Goal: Task Accomplishment & Management: Use online tool/utility

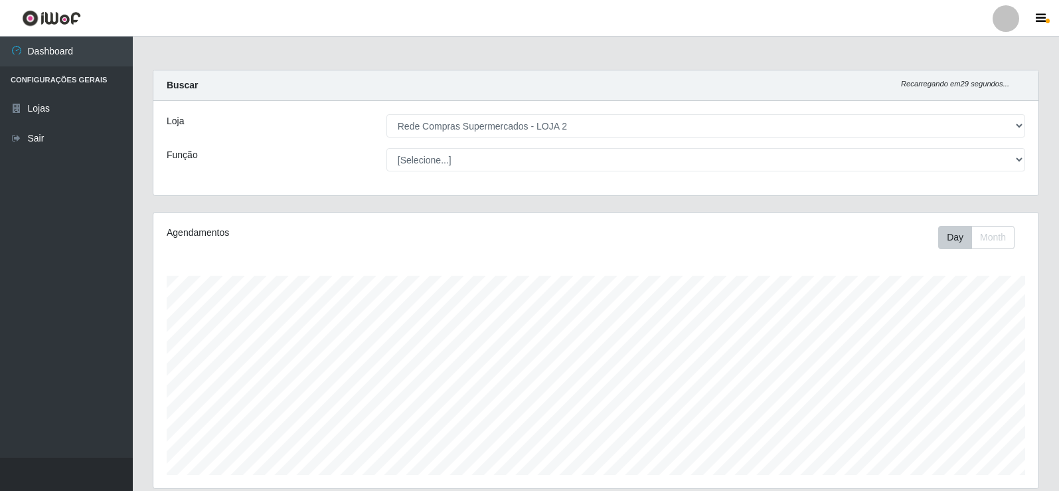
select select "161"
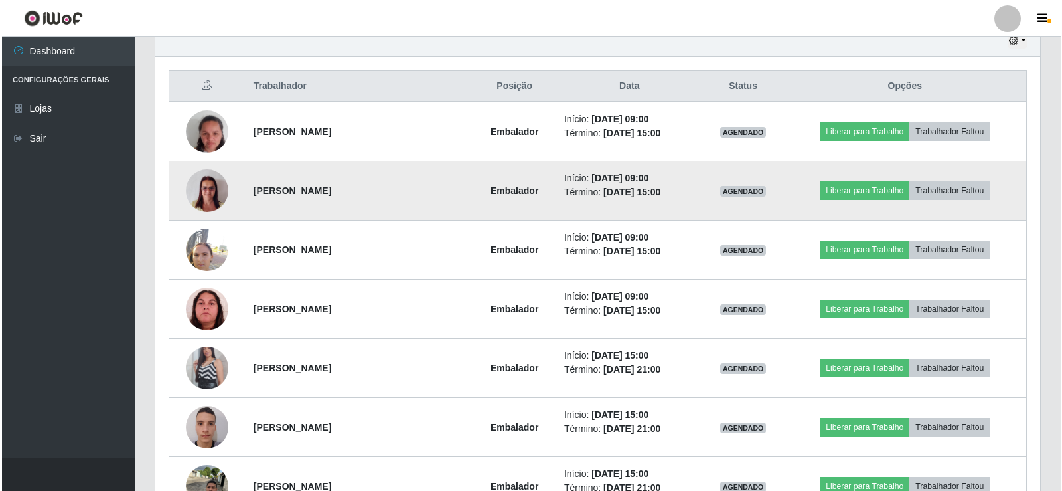
scroll to position [275, 885]
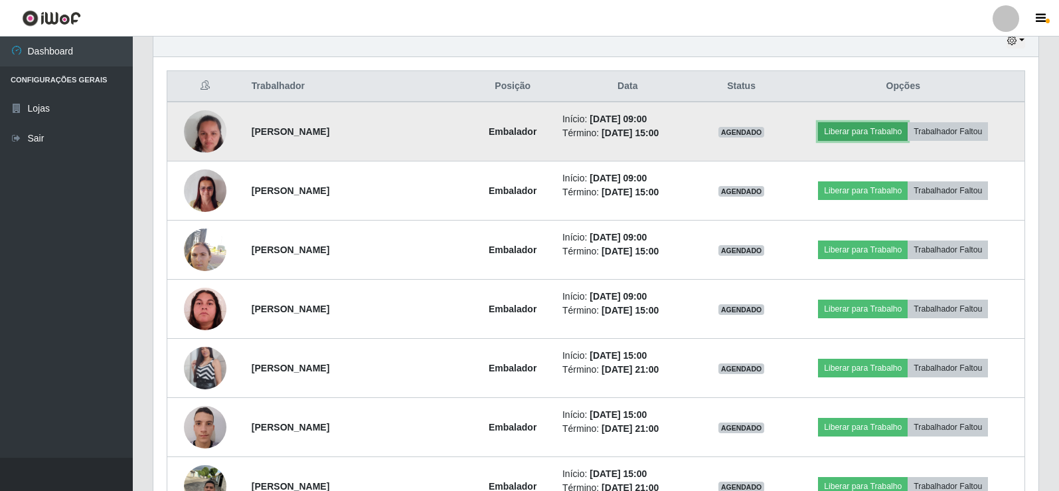
click at [852, 135] on button "Liberar para Trabalho" at bounding box center [863, 131] width 90 height 19
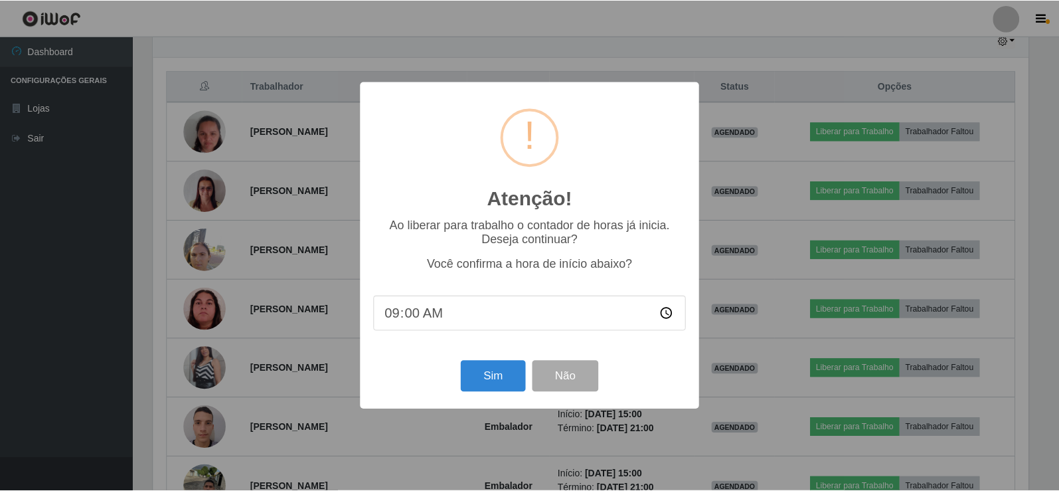
scroll to position [275, 878]
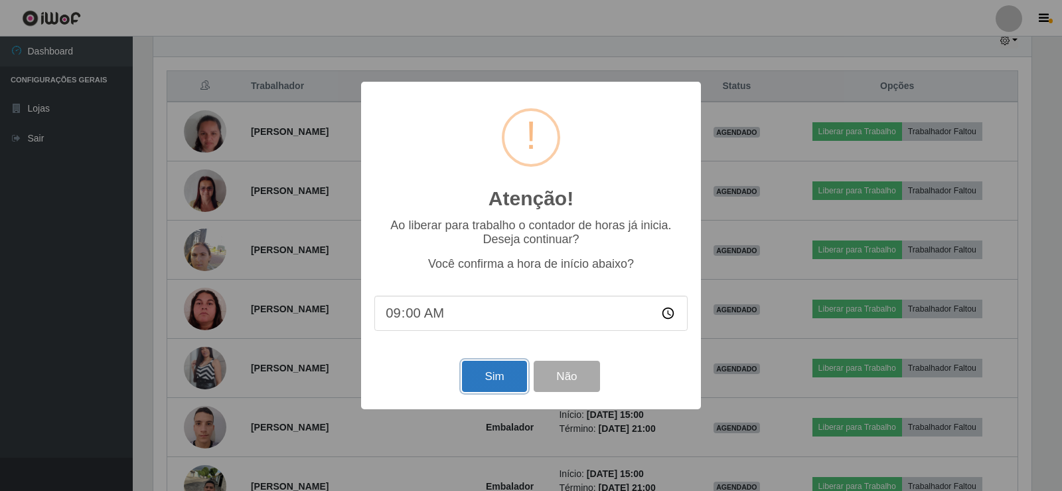
click at [491, 368] on button "Sim" at bounding box center [494, 375] width 64 height 31
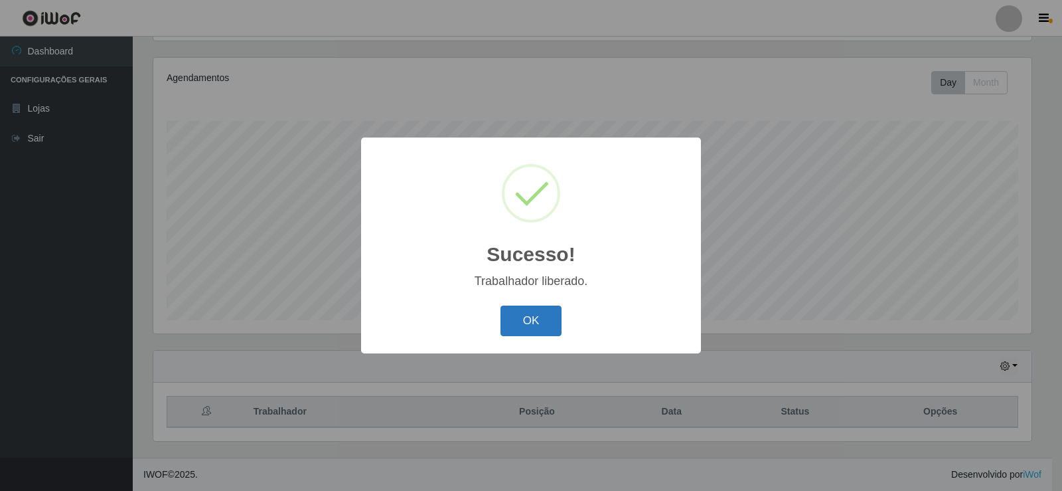
click at [522, 311] on button "OK" at bounding box center [531, 320] width 62 height 31
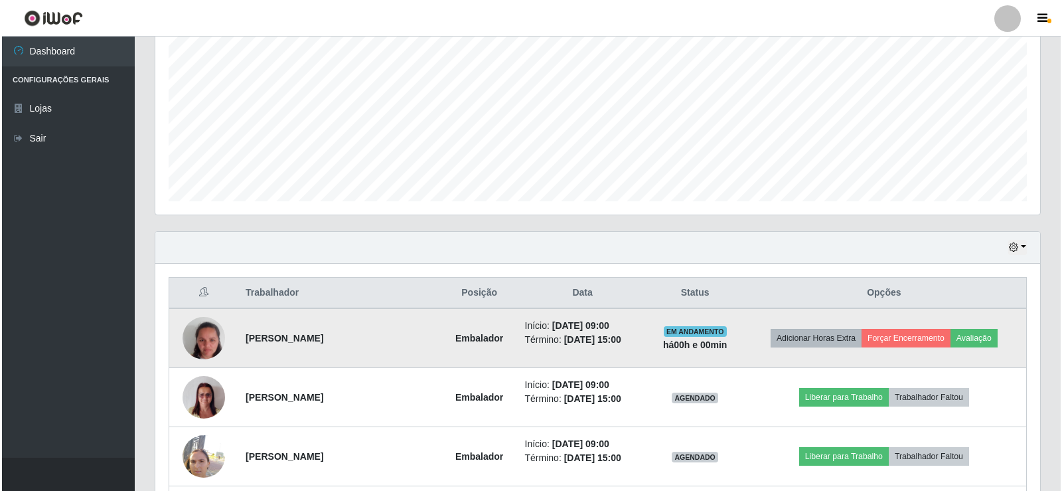
scroll to position [287, 0]
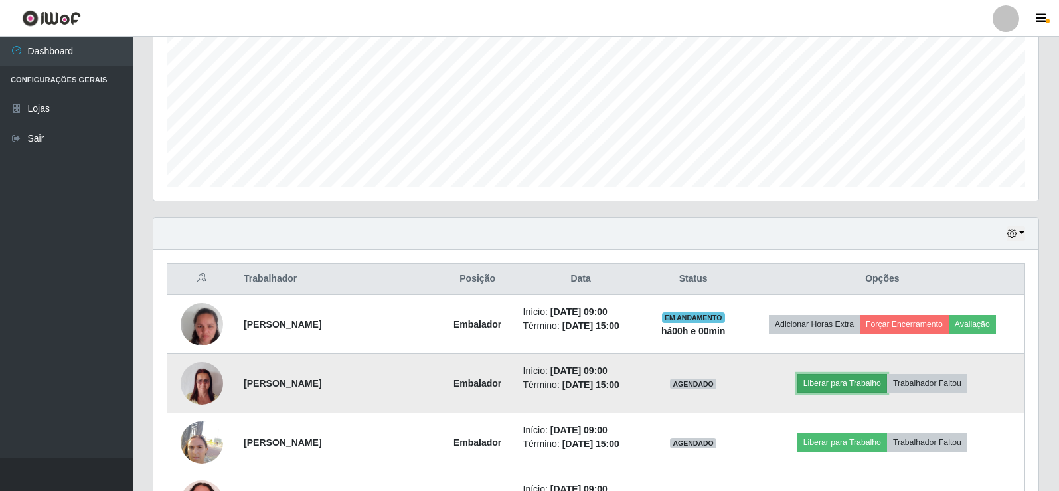
click at [849, 384] on button "Liberar para Trabalho" at bounding box center [842, 383] width 90 height 19
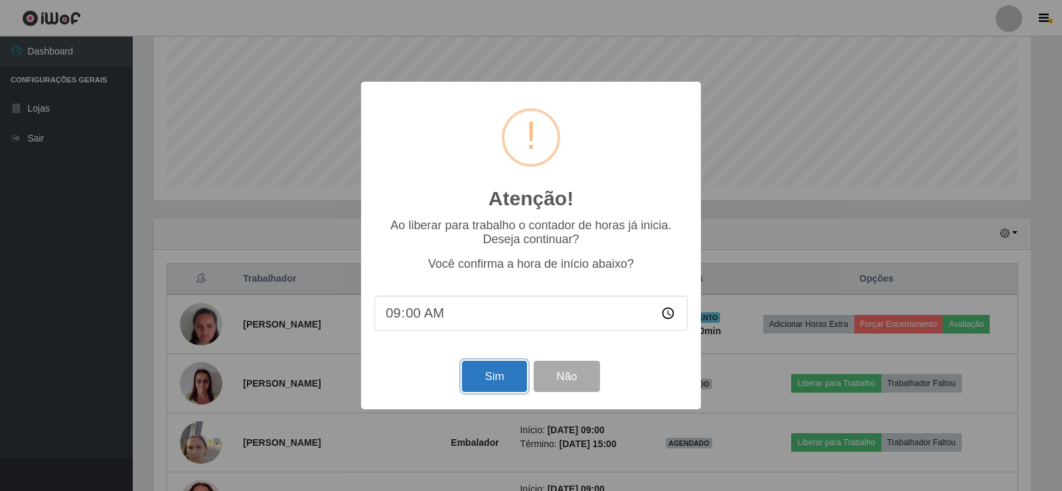
click at [498, 368] on button "Sim" at bounding box center [494, 375] width 64 height 31
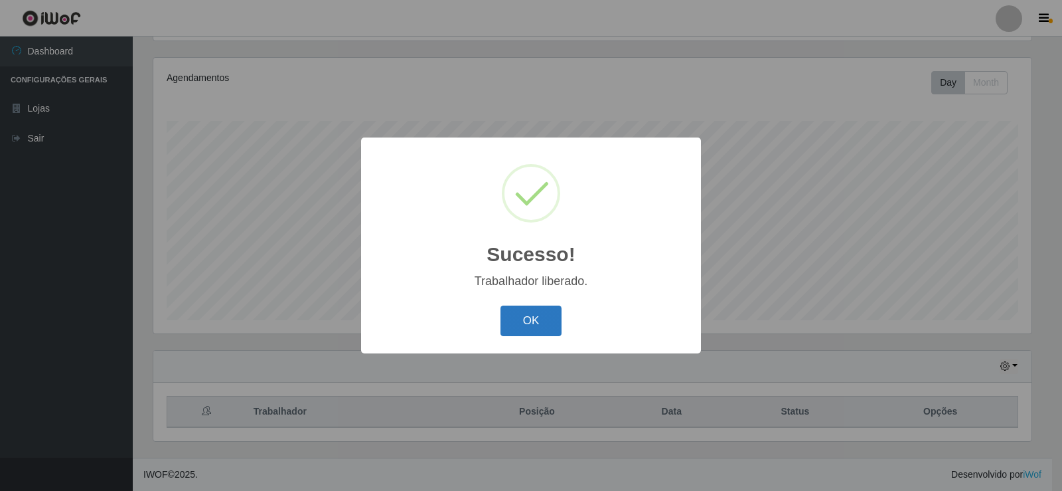
click at [546, 312] on button "OK" at bounding box center [531, 320] width 62 height 31
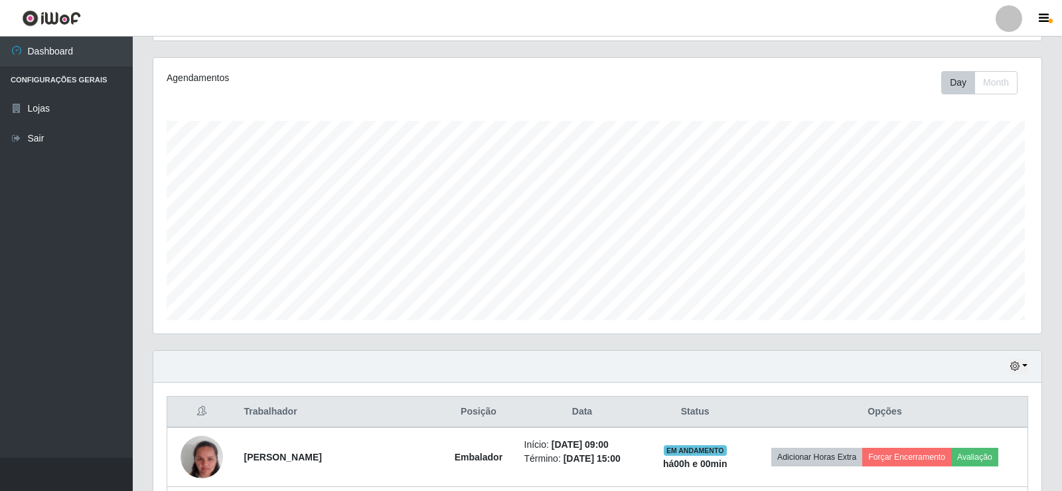
scroll to position [275, 885]
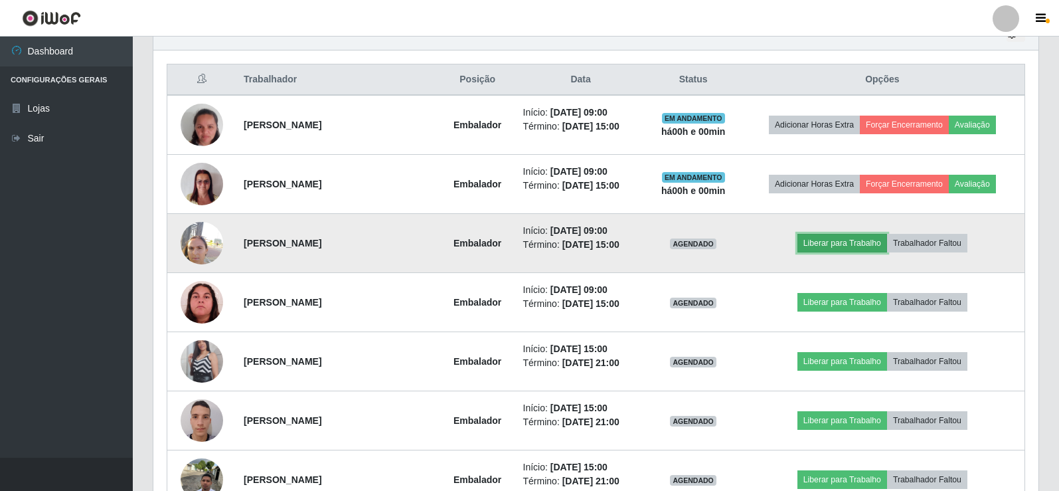
click at [822, 240] on button "Liberar para Trabalho" at bounding box center [842, 243] width 90 height 19
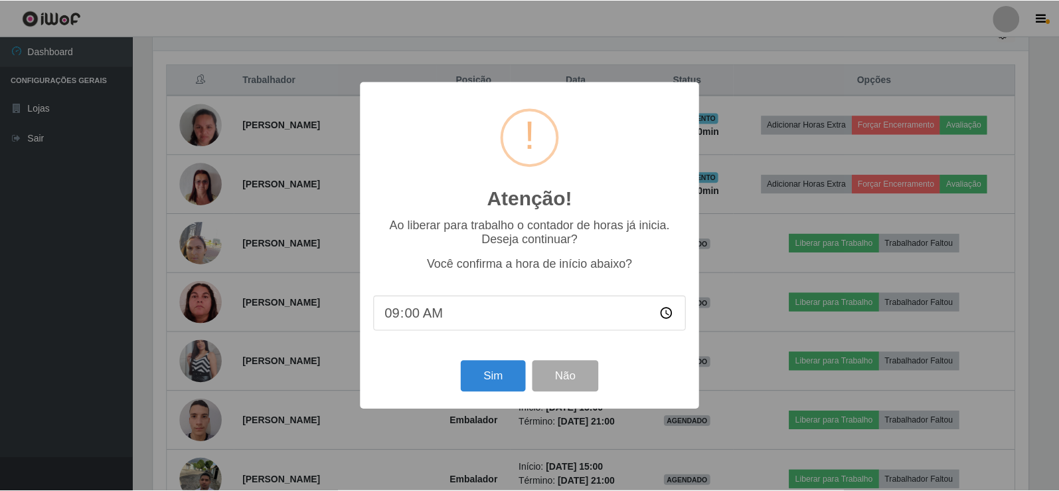
scroll to position [275, 878]
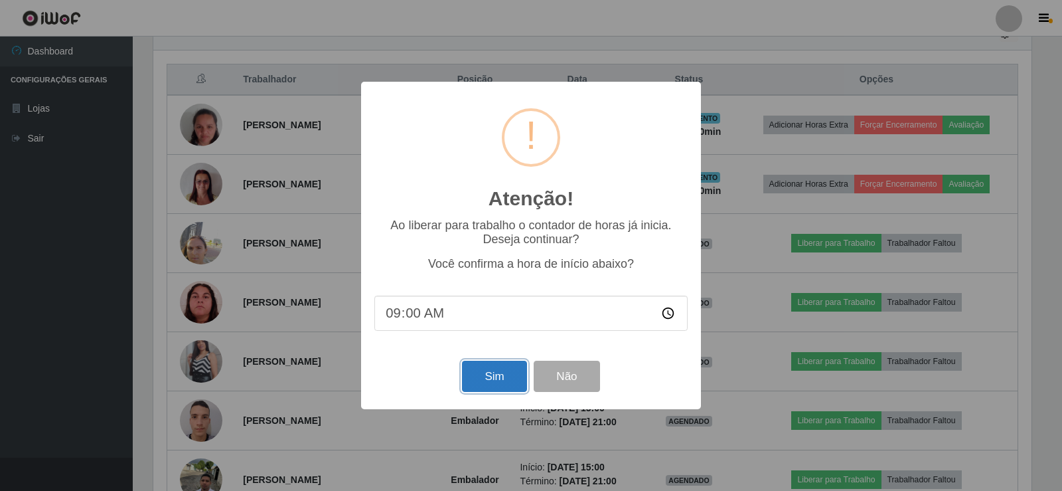
click at [507, 365] on button "Sim" at bounding box center [494, 375] width 64 height 31
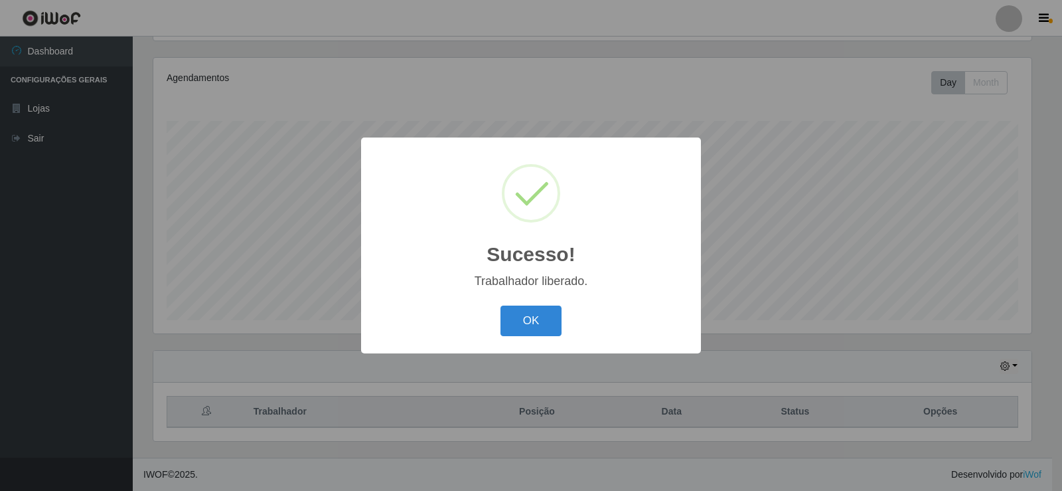
scroll to position [0, 0]
click at [528, 323] on button "OK" at bounding box center [531, 320] width 62 height 31
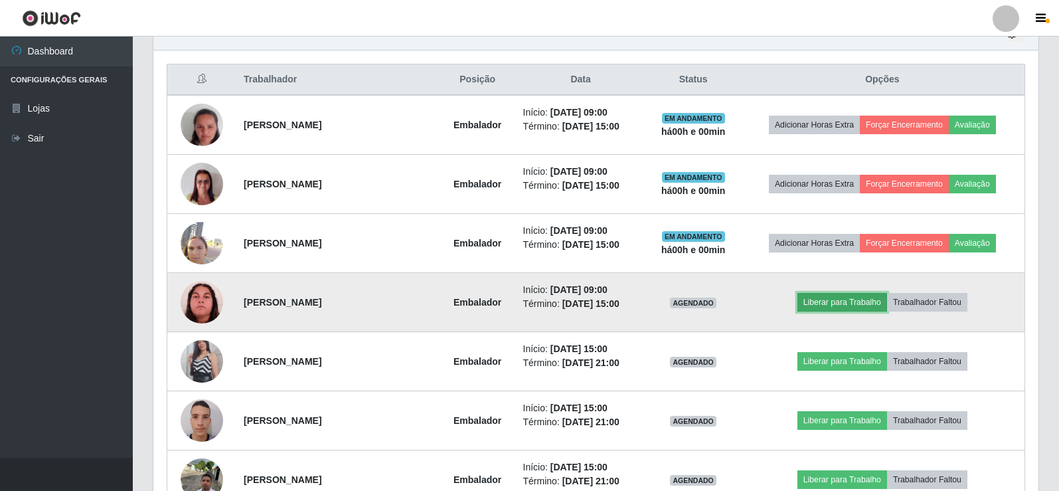
click at [810, 307] on button "Liberar para Trabalho" at bounding box center [842, 302] width 90 height 19
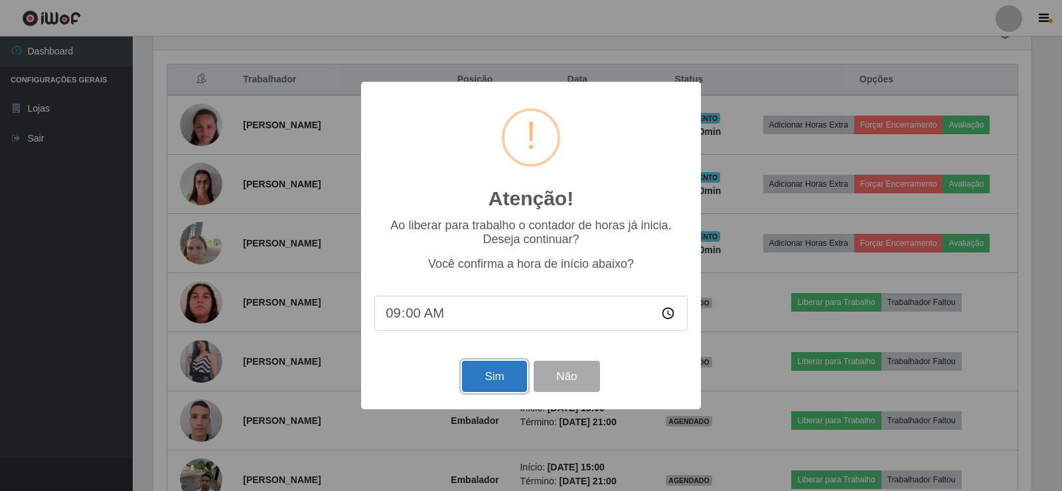
click at [504, 384] on button "Sim" at bounding box center [494, 375] width 64 height 31
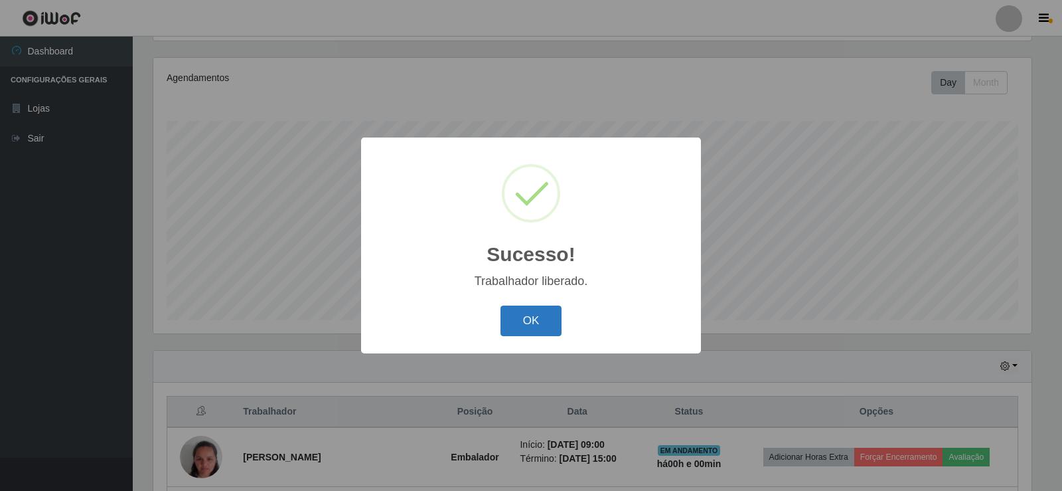
click at [523, 315] on button "OK" at bounding box center [531, 320] width 62 height 31
